Goal: Task Accomplishment & Management: Use online tool/utility

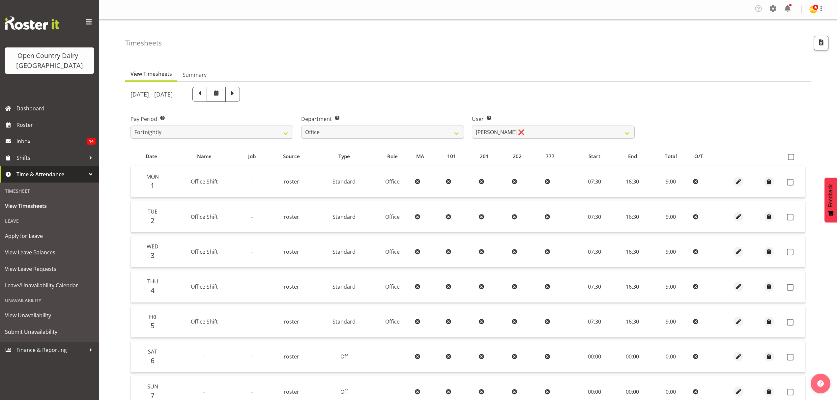
select select "699"
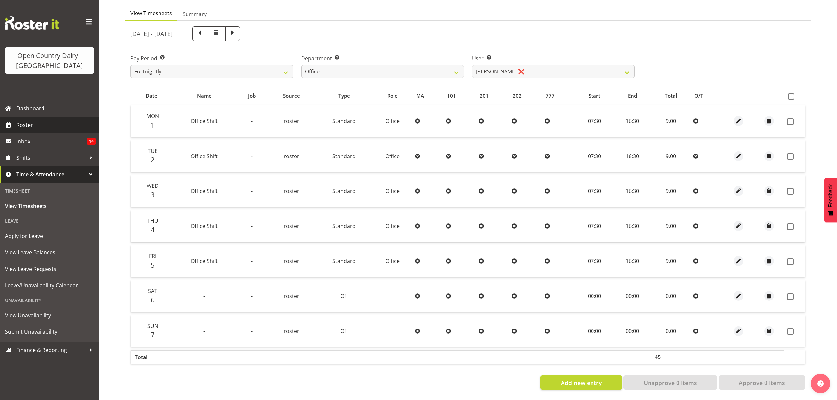
click at [30, 132] on link "Roster" at bounding box center [49, 125] width 99 height 16
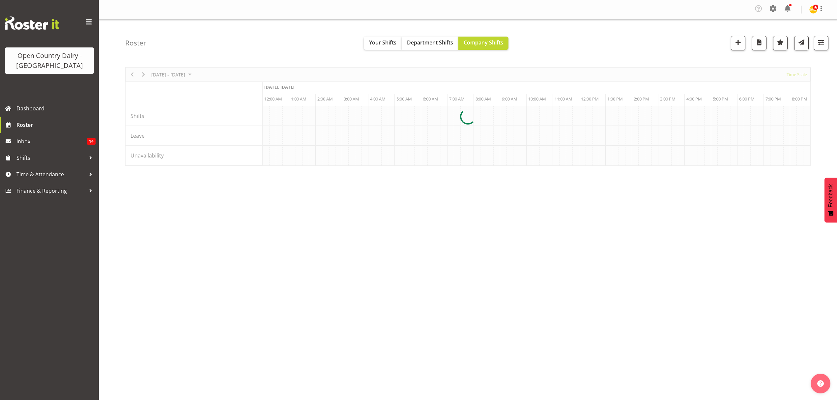
scroll to position [0, 633]
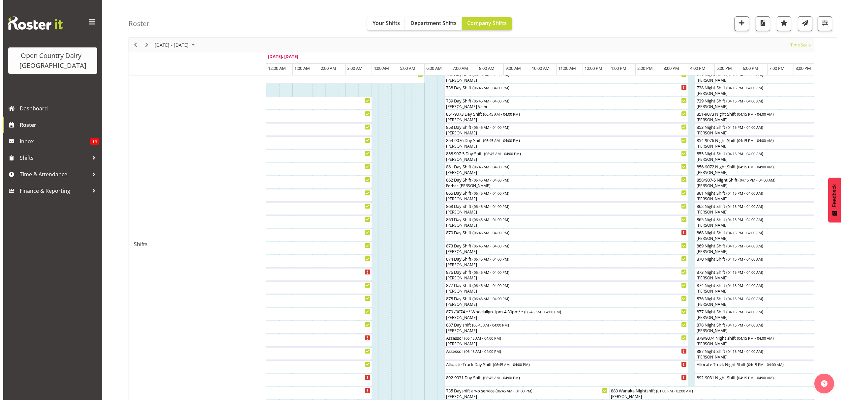
scroll to position [58, 0]
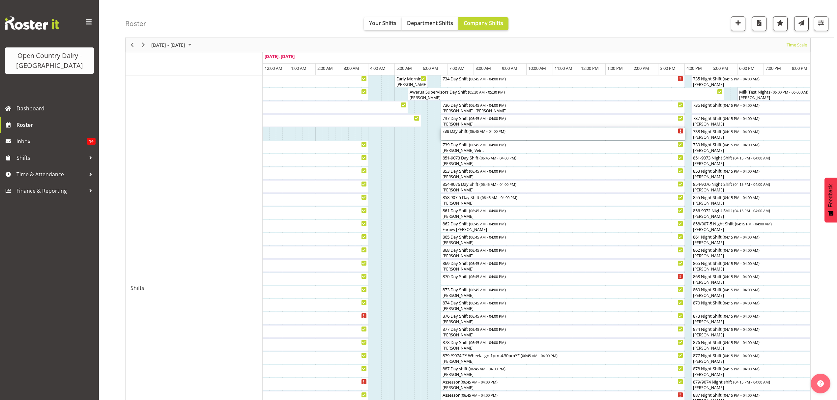
click at [470, 135] on div "738 Day Shift ( 06:45 AM - 04:00 PM )" at bounding box center [562, 134] width 241 height 13
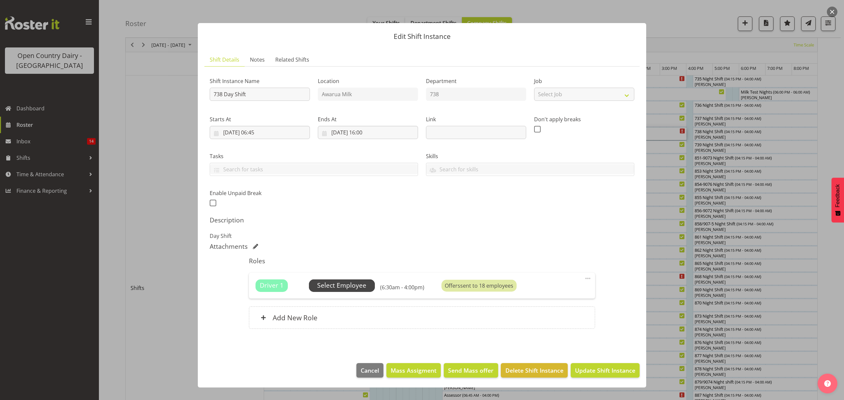
click at [349, 284] on span "Select Employee" at bounding box center [341, 286] width 49 height 10
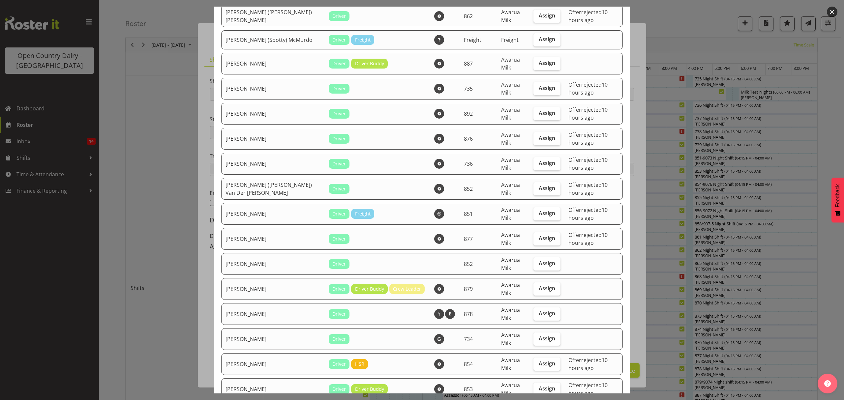
scroll to position [219, 0]
click at [533, 332] on label "Assign" at bounding box center [546, 338] width 27 height 13
click at [533, 336] on input "Assign" at bounding box center [535, 338] width 4 height 4
checkbox input "true"
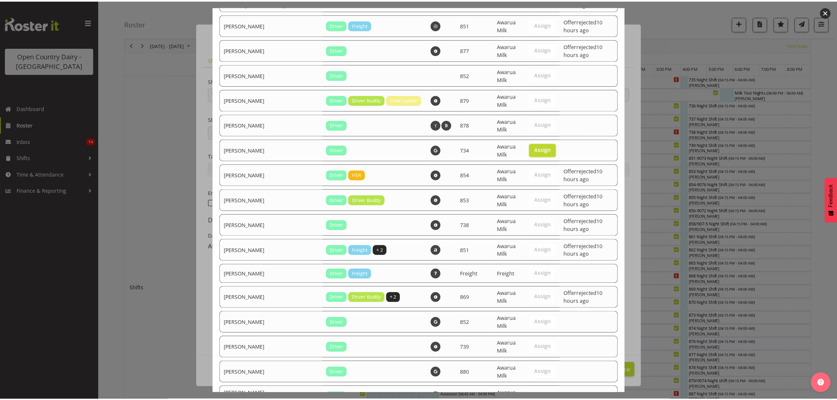
scroll to position [488, 0]
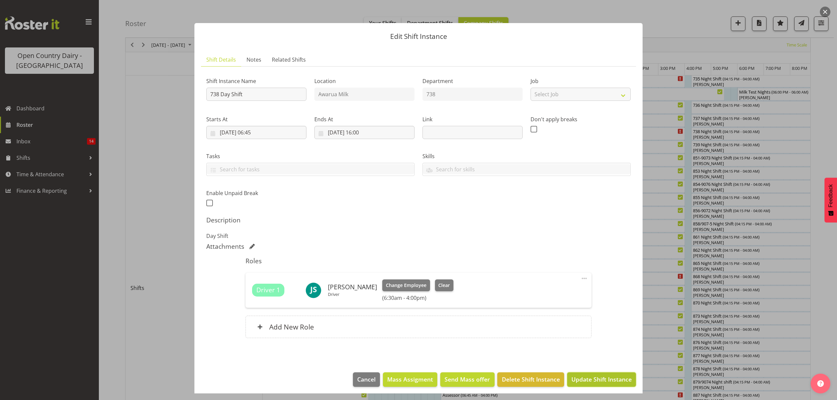
click at [594, 379] on span "Update Shift Instance" at bounding box center [601, 379] width 60 height 9
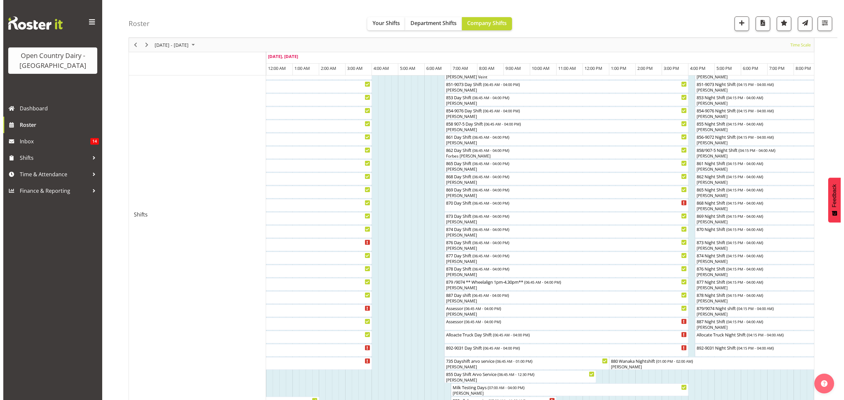
scroll to position [88, 0]
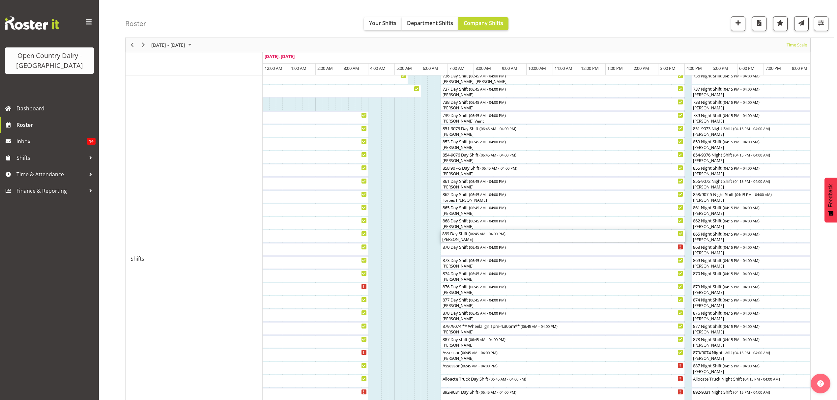
click at [469, 239] on div "[PERSON_NAME]" at bounding box center [562, 240] width 241 height 6
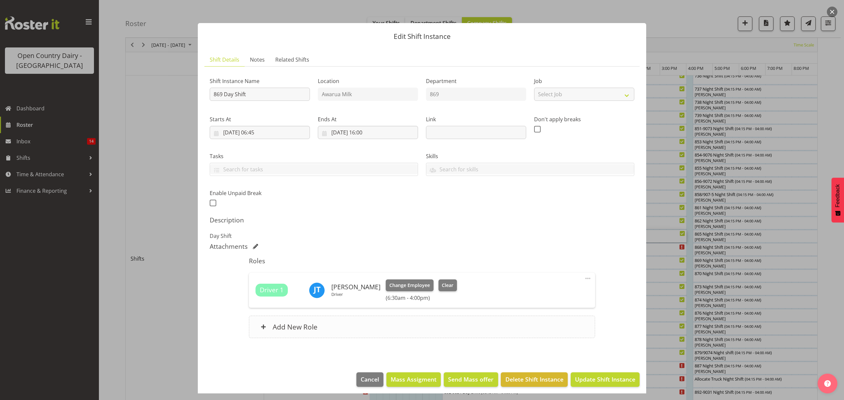
click at [405, 322] on div "Add New Role" at bounding box center [422, 327] width 346 height 22
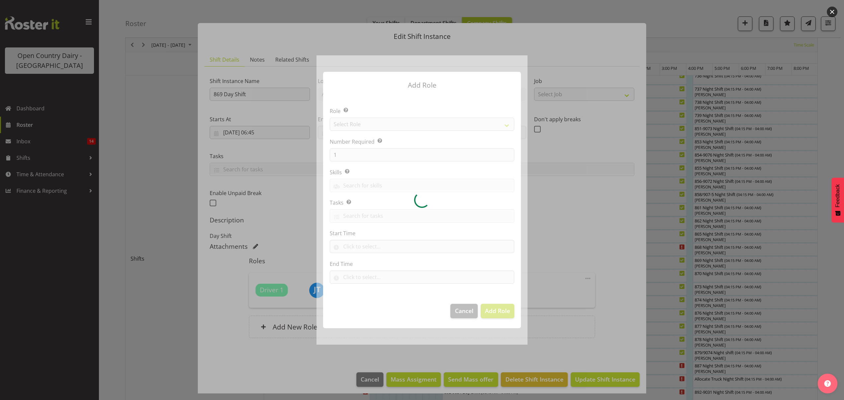
click at [373, 126] on div at bounding box center [421, 199] width 211 height 289
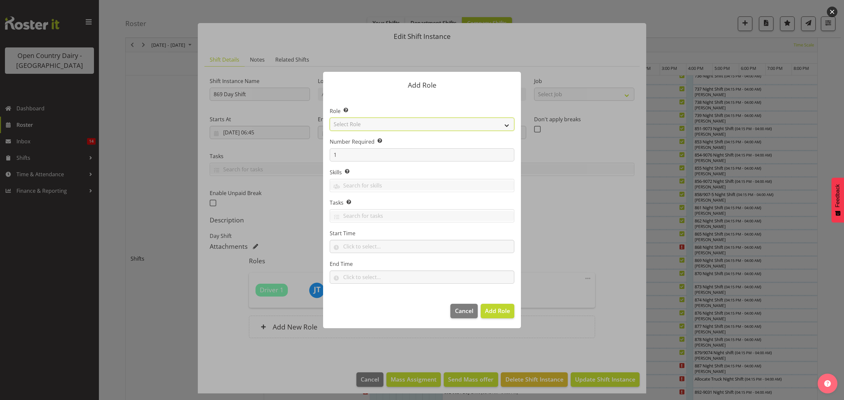
click at [500, 118] on select "Select Role Crew Leader Driver Driver Assessor Dayshift Driver Assessor Nightsh…" at bounding box center [422, 124] width 185 height 13
select select "1154"
click at [330, 118] on select "Select Role Crew Leader Driver Driver Assessor Dayshift Driver Assessor Nightsh…" at bounding box center [422, 124] width 185 height 13
click at [494, 313] on span "Add Role" at bounding box center [497, 311] width 25 height 8
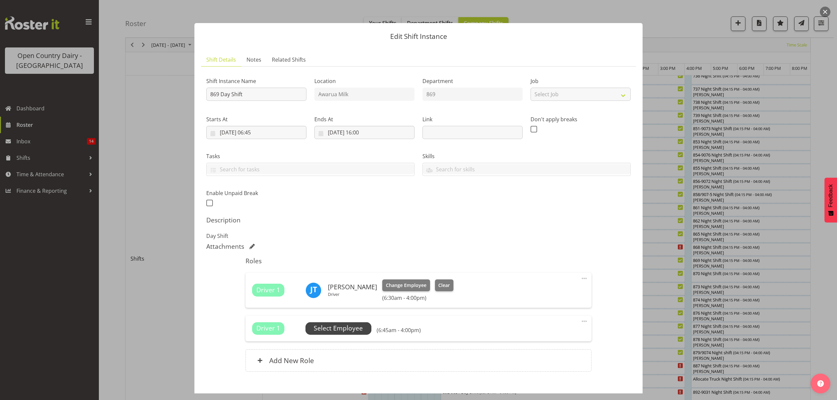
click at [358, 328] on span "Select Employee" at bounding box center [338, 329] width 49 height 10
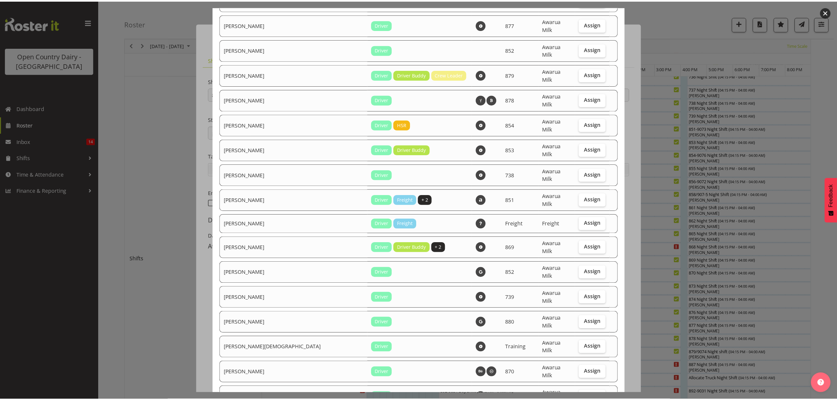
scroll to position [488, 0]
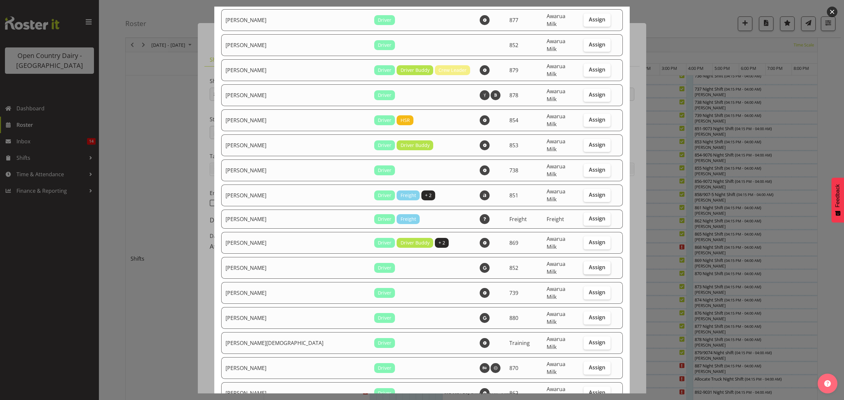
click at [583, 261] on label "Assign" at bounding box center [596, 267] width 27 height 13
click at [583, 265] on input "Assign" at bounding box center [585, 267] width 4 height 4
checkbox input "true"
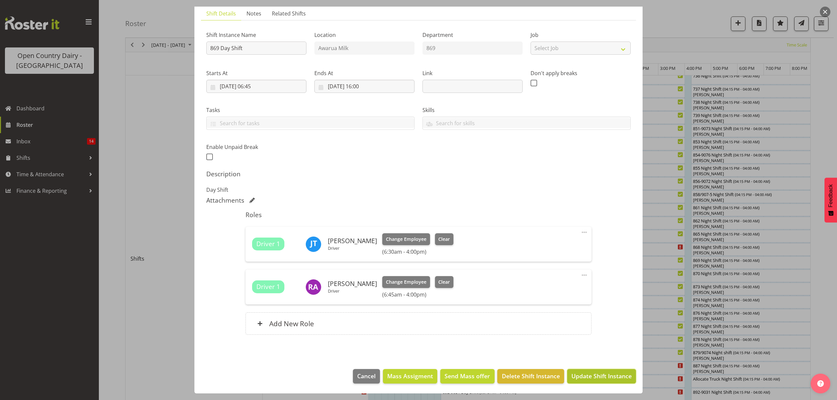
click at [605, 376] on span "Update Shift Instance" at bounding box center [601, 376] width 60 height 9
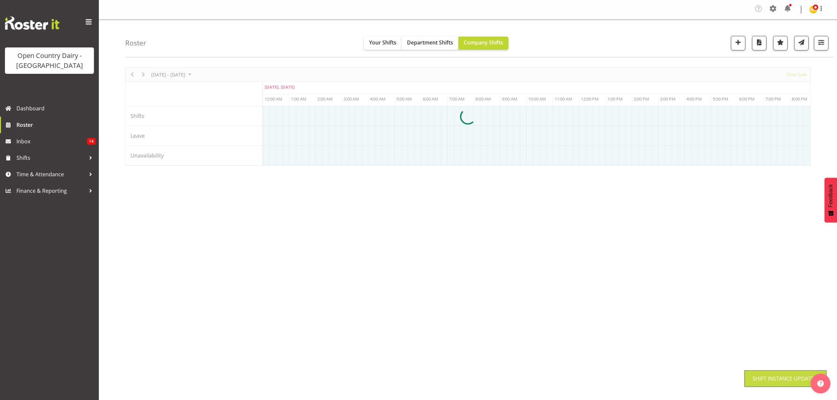
scroll to position [0, 0]
